Goal: Find specific page/section: Find specific page/section

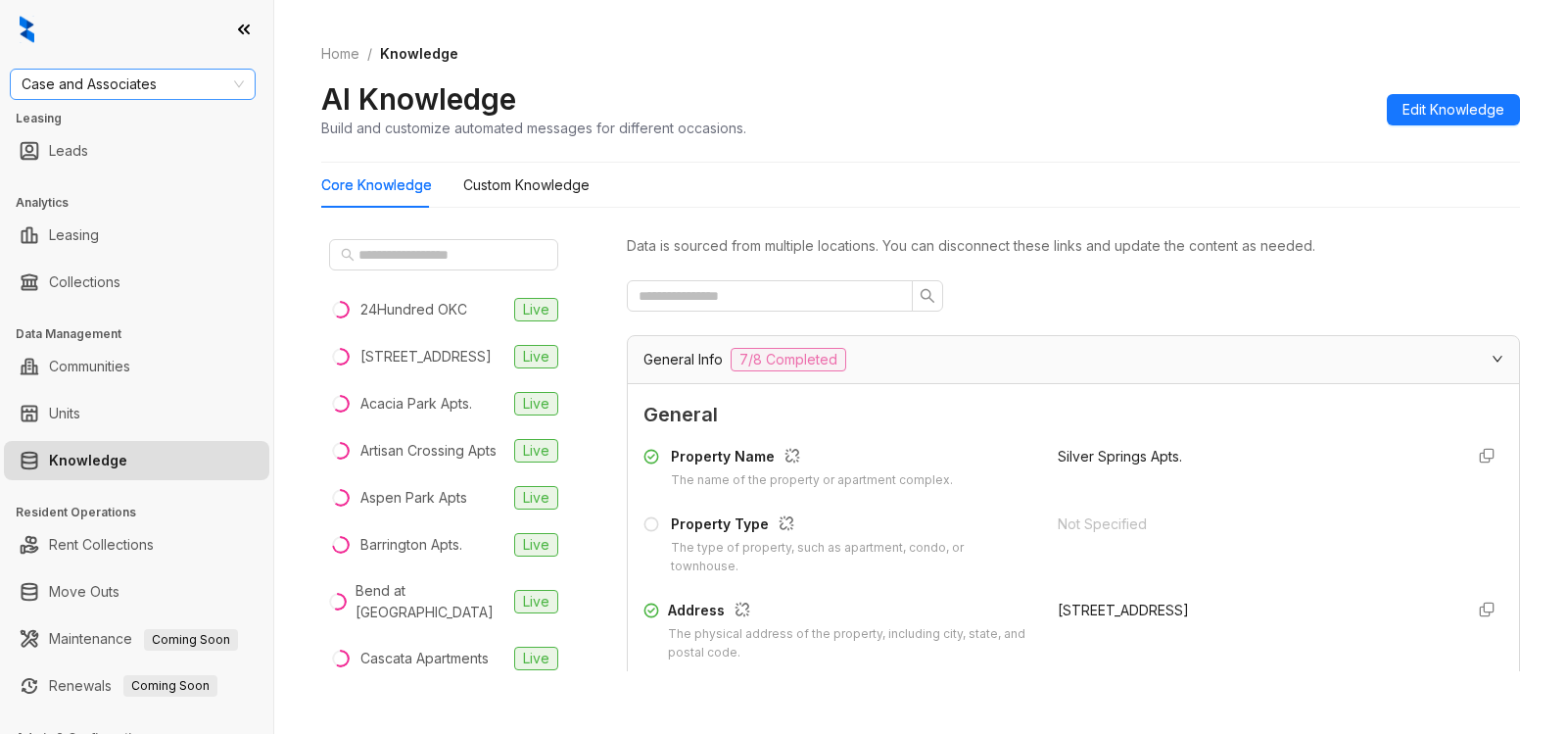
click at [170, 79] on span "Case and Associates" at bounding box center [133, 84] width 222 height 29
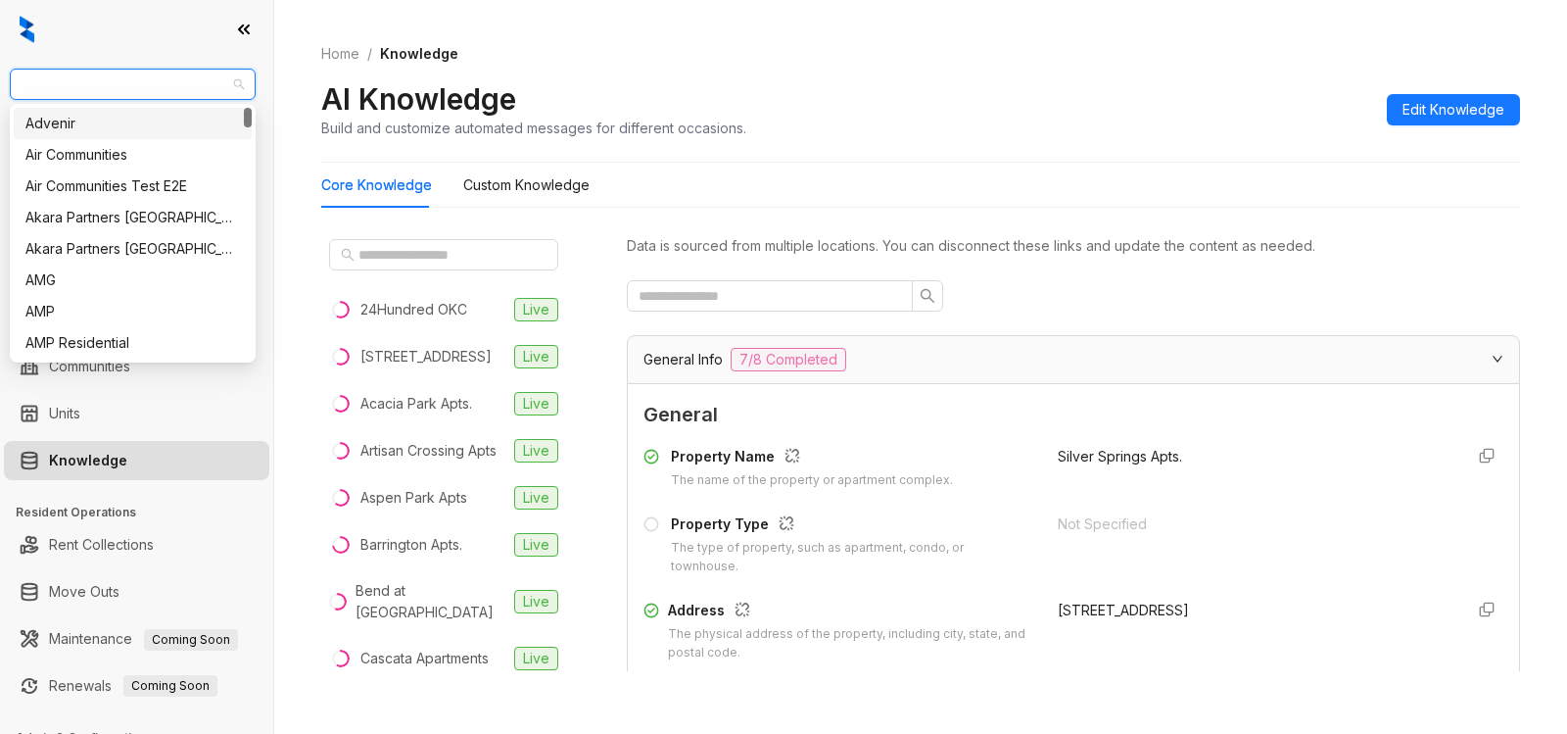
click at [173, 85] on span "Case and Associates" at bounding box center [133, 84] width 222 height 29
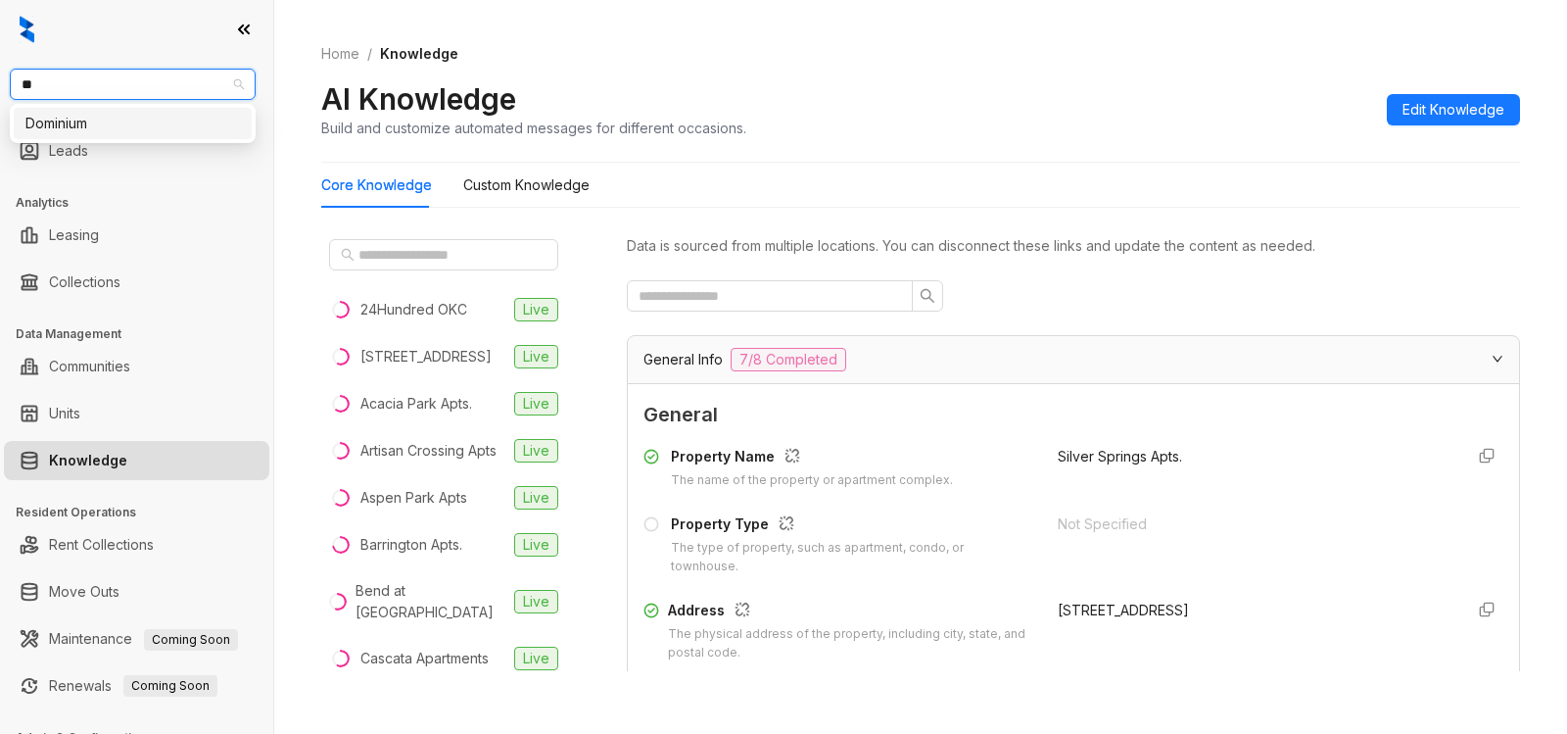
type input "*"
type input "******"
click at [145, 128] on div "United Apartment Group" at bounding box center [132, 124] width 215 height 22
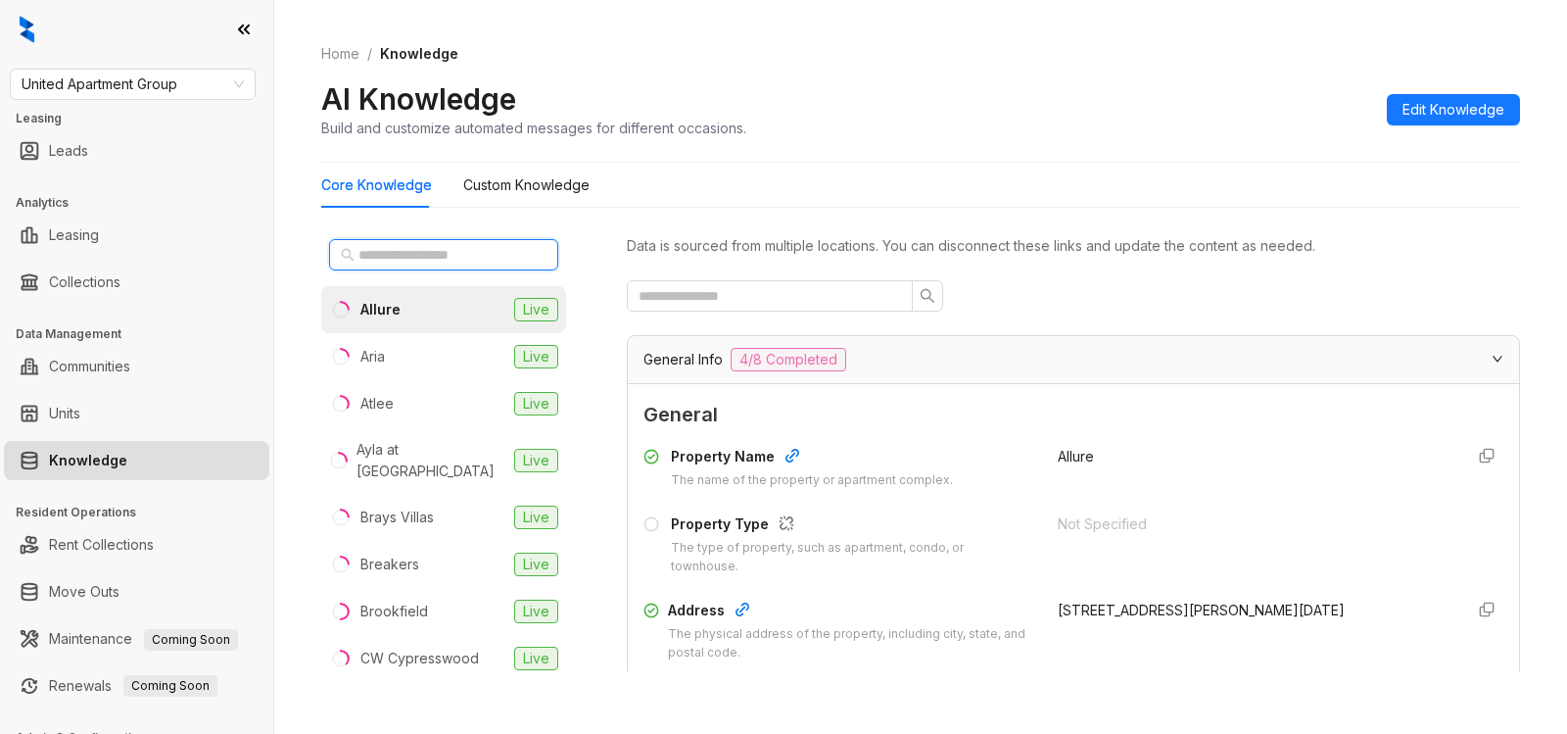
click at [450, 261] on input "text" at bounding box center [445, 255] width 172 height 22
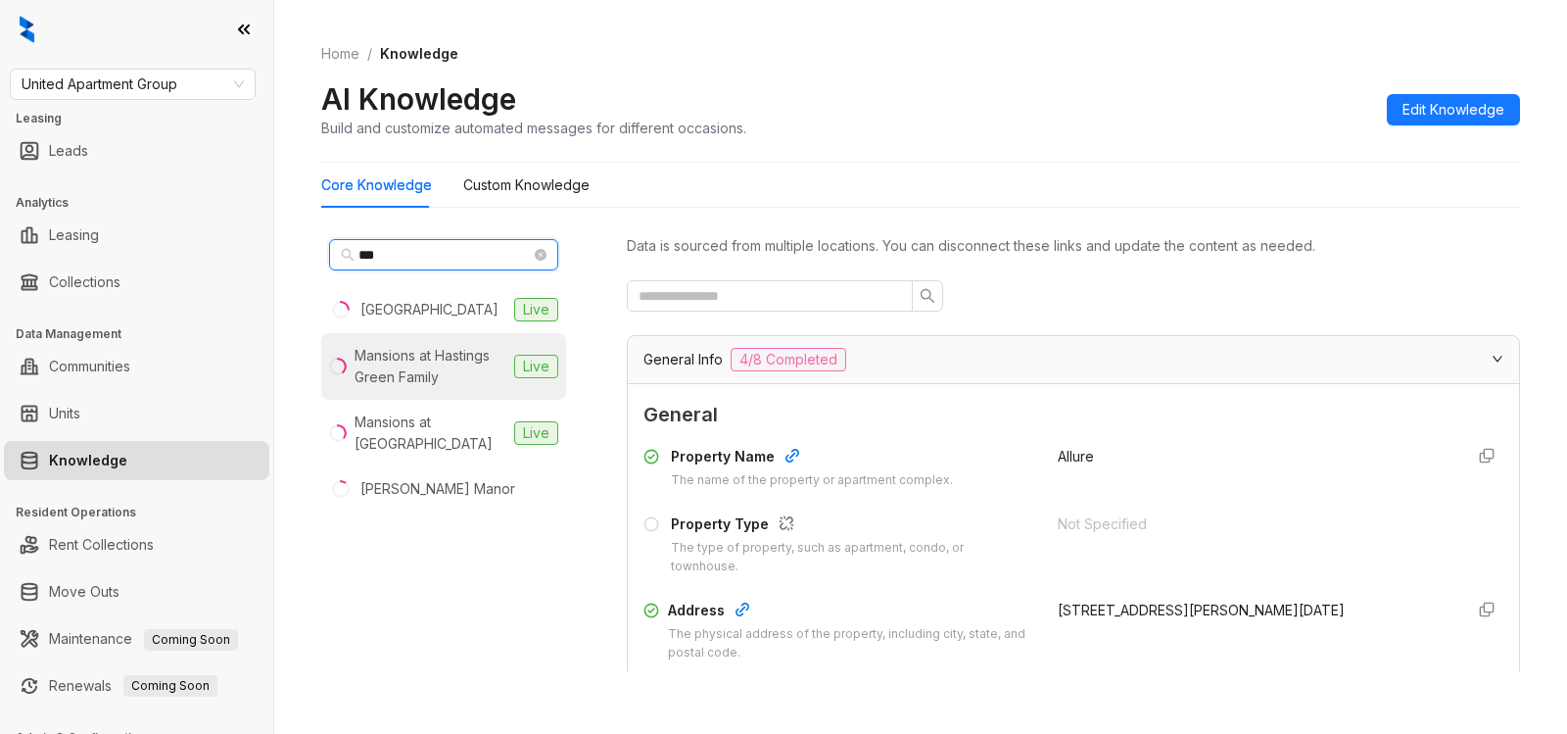
type input "***"
click at [451, 372] on div "Mansions at Hastings Green Family" at bounding box center [431, 366] width 152 height 43
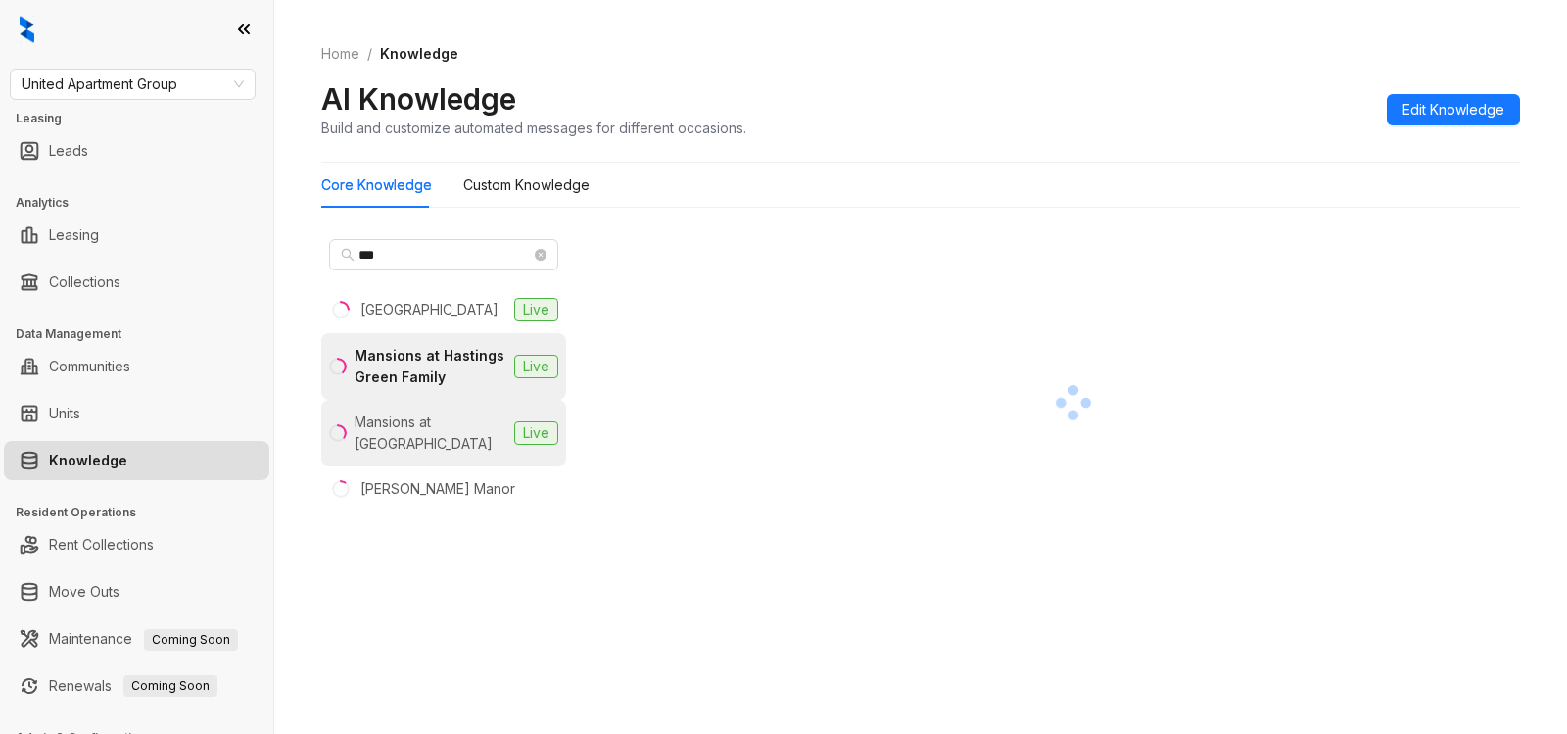
click at [411, 453] on div "Mansions at [GEOGRAPHIC_DATA]" at bounding box center [431, 432] width 152 height 43
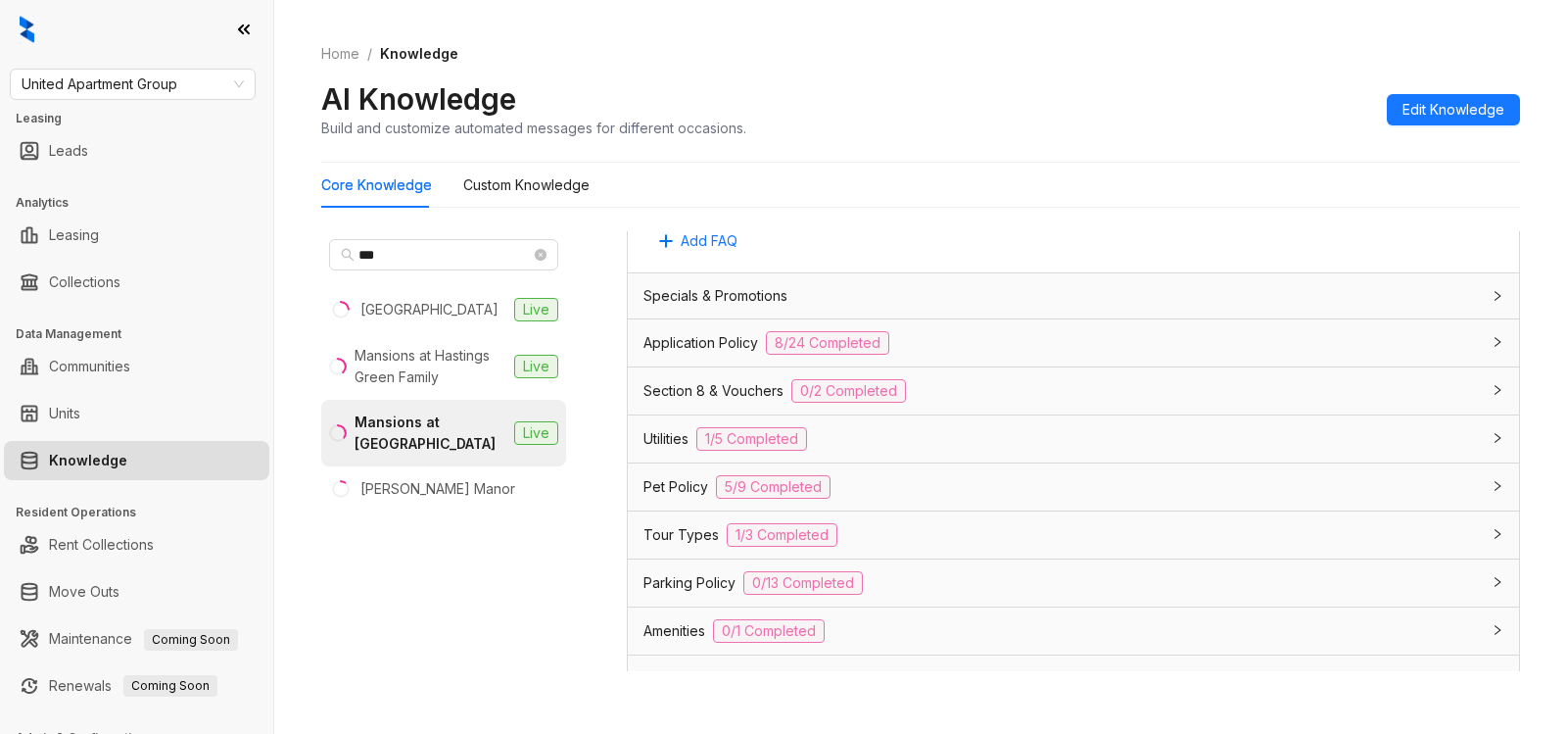
scroll to position [1286, 0]
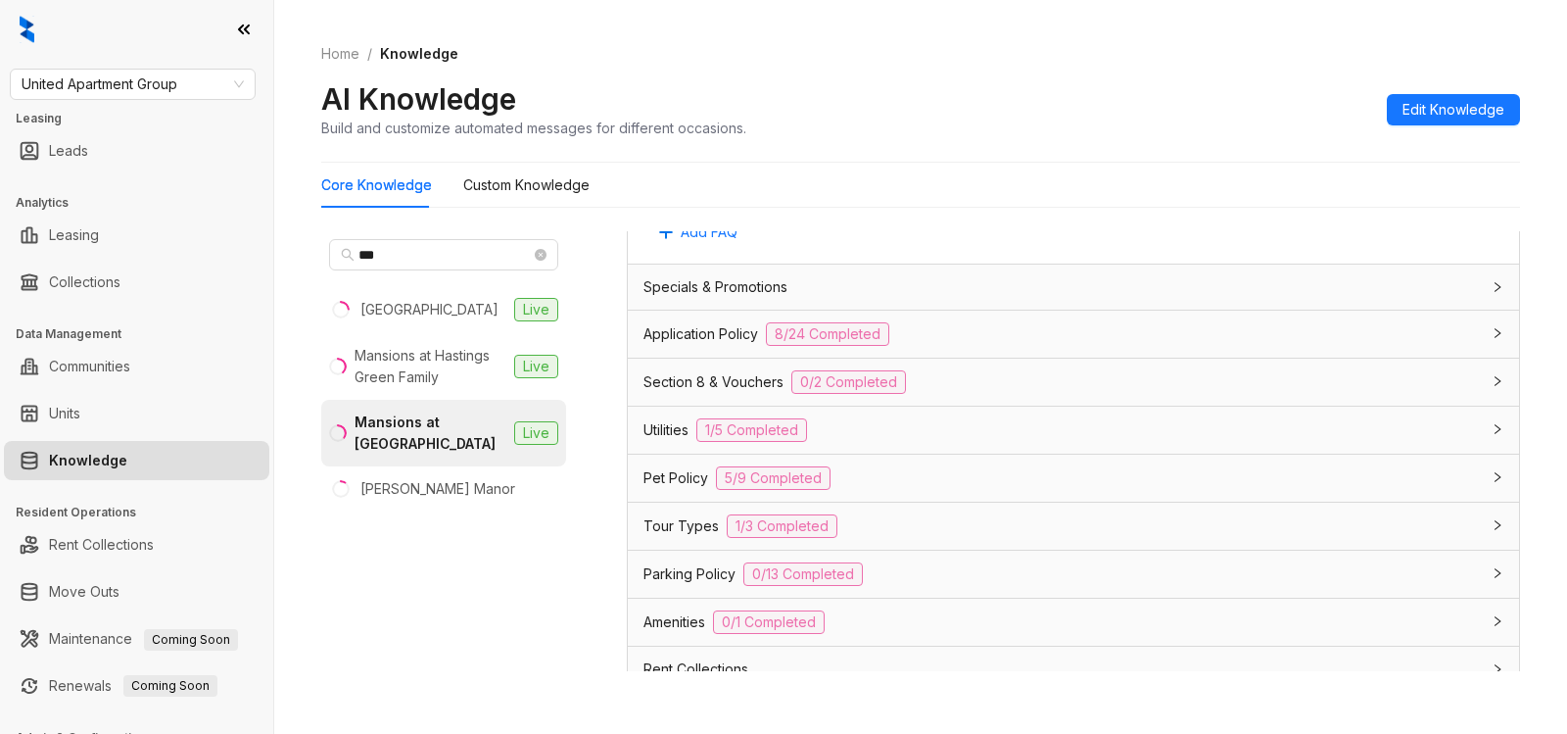
click at [974, 568] on div "Parking Policy 0/13 Completed" at bounding box center [1062, 574] width 837 height 24
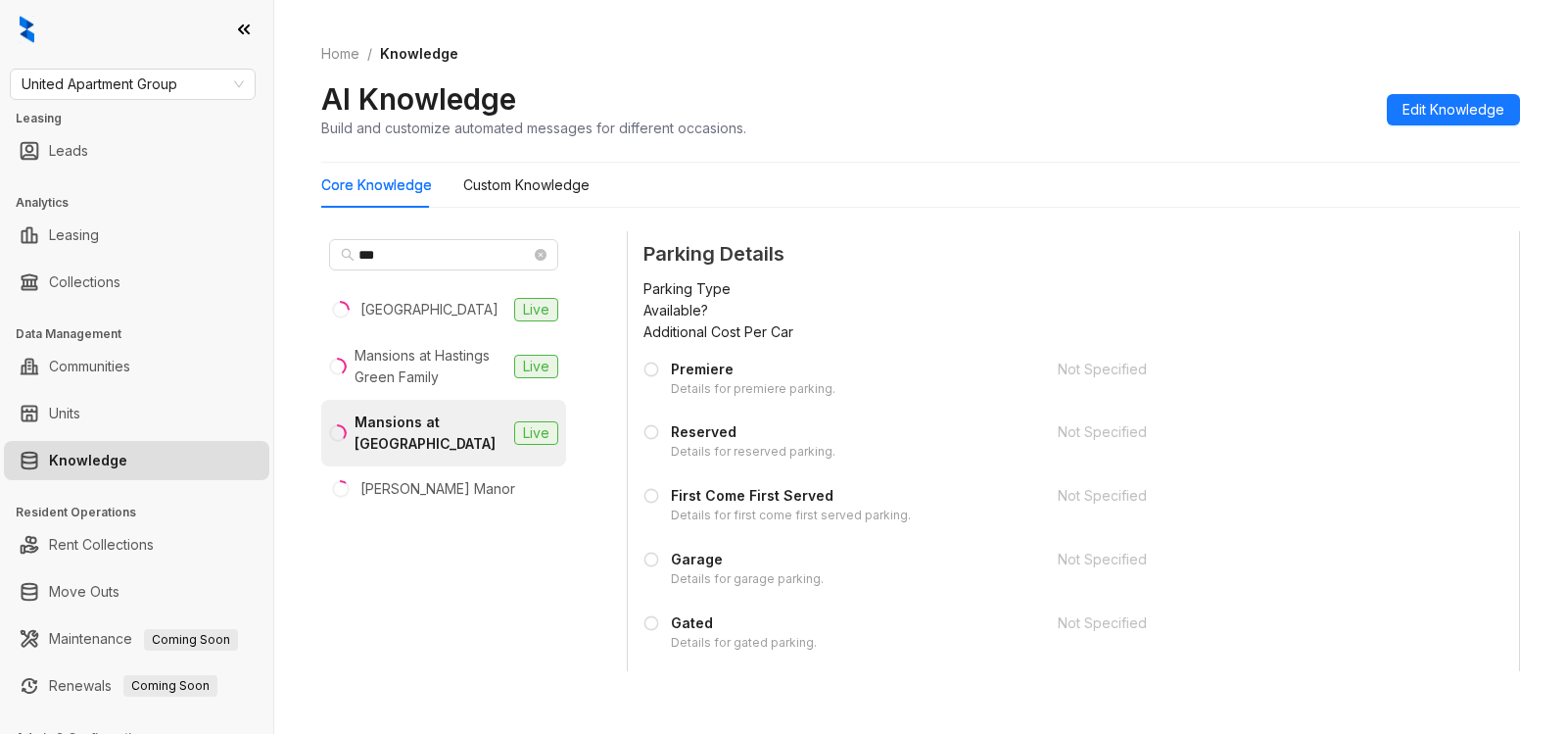
scroll to position [2243, 0]
